Goal: Obtain resource: Download file/media

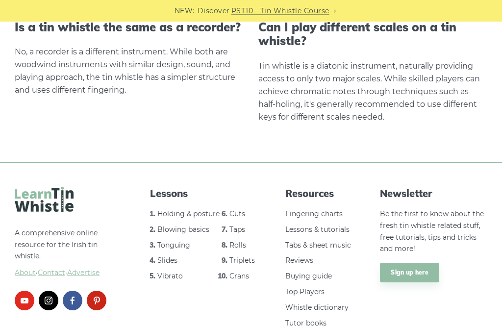
scroll to position [1968, 0]
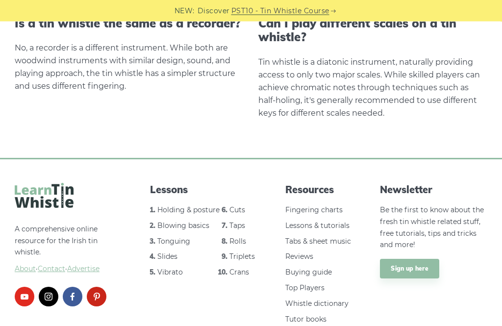
click at [317, 268] on link "Buying guide" at bounding box center [308, 272] width 47 height 9
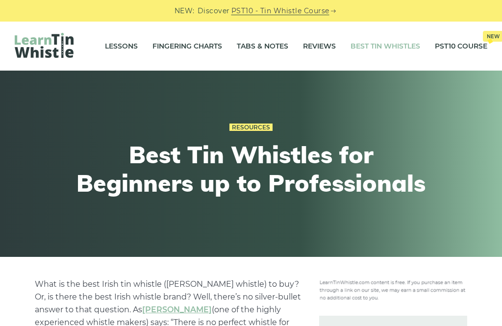
click at [189, 42] on link "Fingering Charts" at bounding box center [187, 46] width 70 height 25
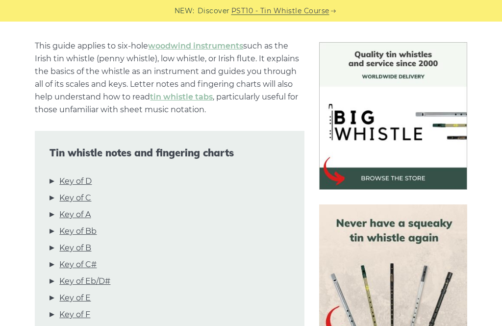
scroll to position [238, 0]
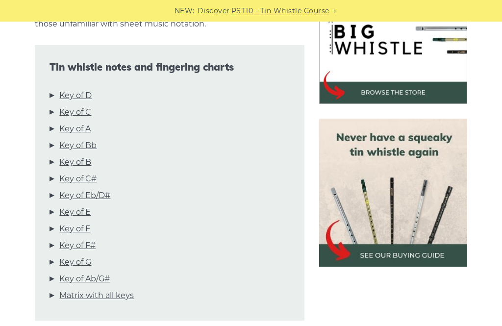
click at [72, 95] on link "Key of D" at bounding box center [75, 95] width 32 height 13
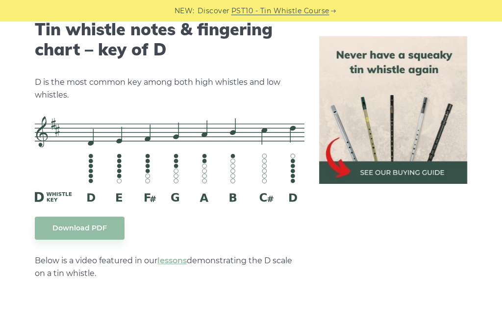
scroll to position [1616, 0]
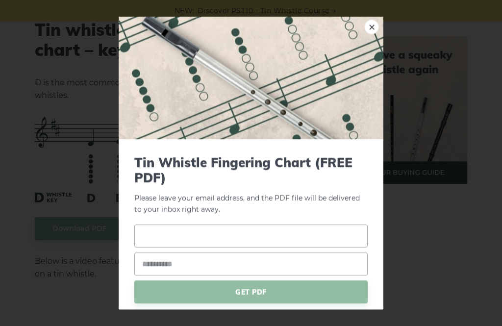
click at [160, 225] on input "text" at bounding box center [250, 236] width 233 height 23
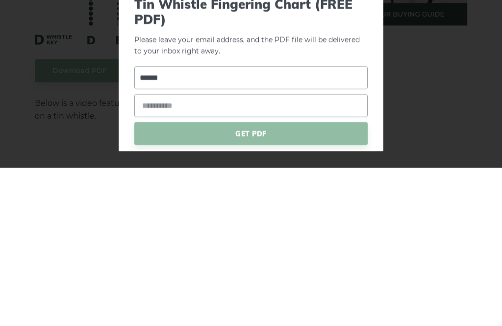
type input "******"
click at [158, 253] on input "email" at bounding box center [250, 264] width 233 height 23
type input "**********"
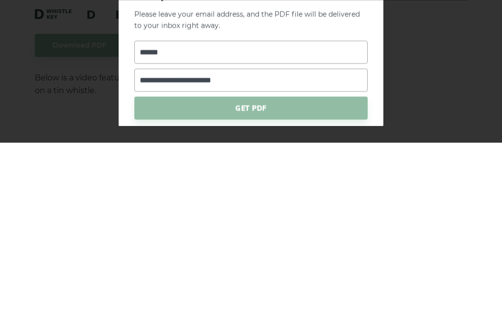
click at [300, 280] on span "GET PDF" at bounding box center [250, 291] width 233 height 23
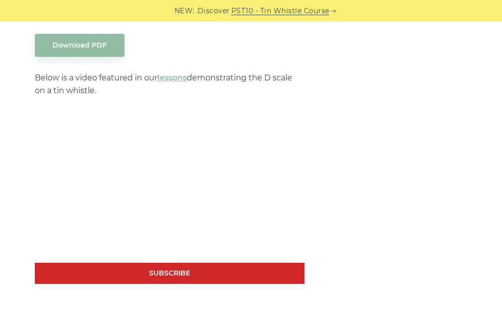
scroll to position [1831, 0]
